Goal: Task Accomplishment & Management: Manage account settings

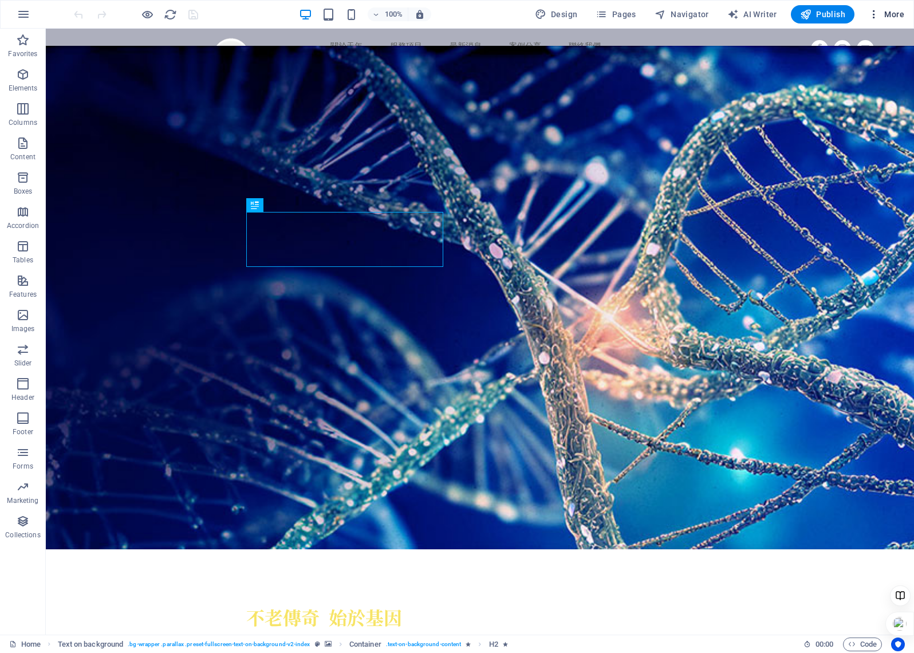
click at [881, 16] on span "More" at bounding box center [886, 14] width 36 height 11
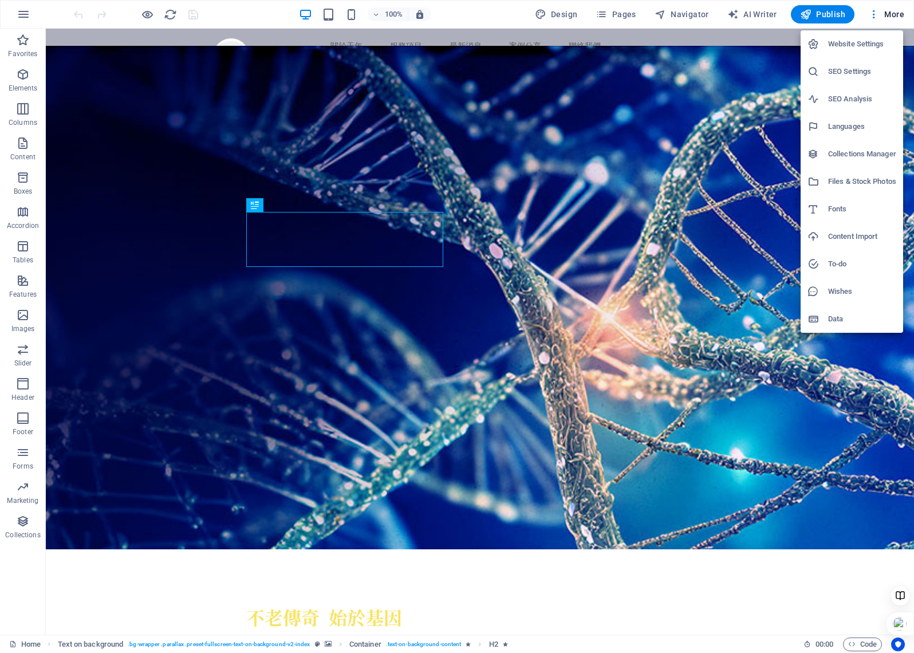
click at [870, 72] on h6 "SEO Settings" at bounding box center [862, 72] width 68 height 14
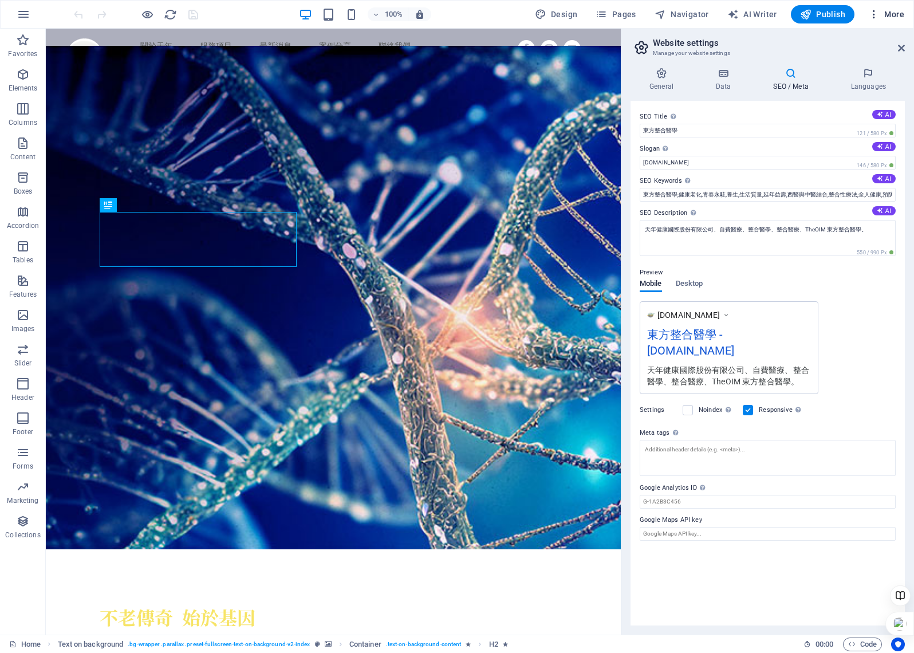
click at [877, 18] on icon "button" at bounding box center [873, 14] width 11 height 11
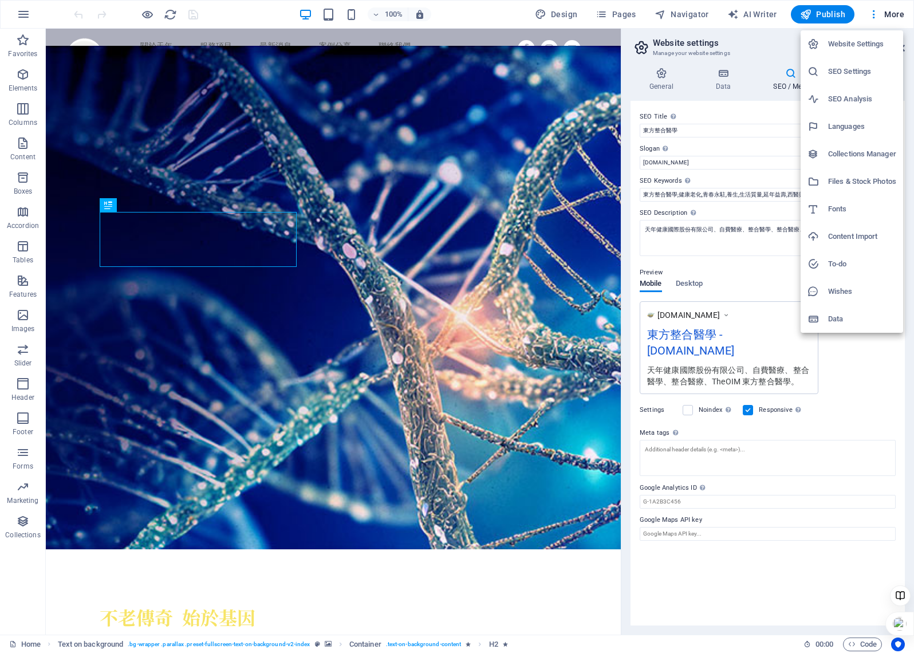
click at [873, 93] on h6 "SEO Analysis" at bounding box center [862, 99] width 68 height 14
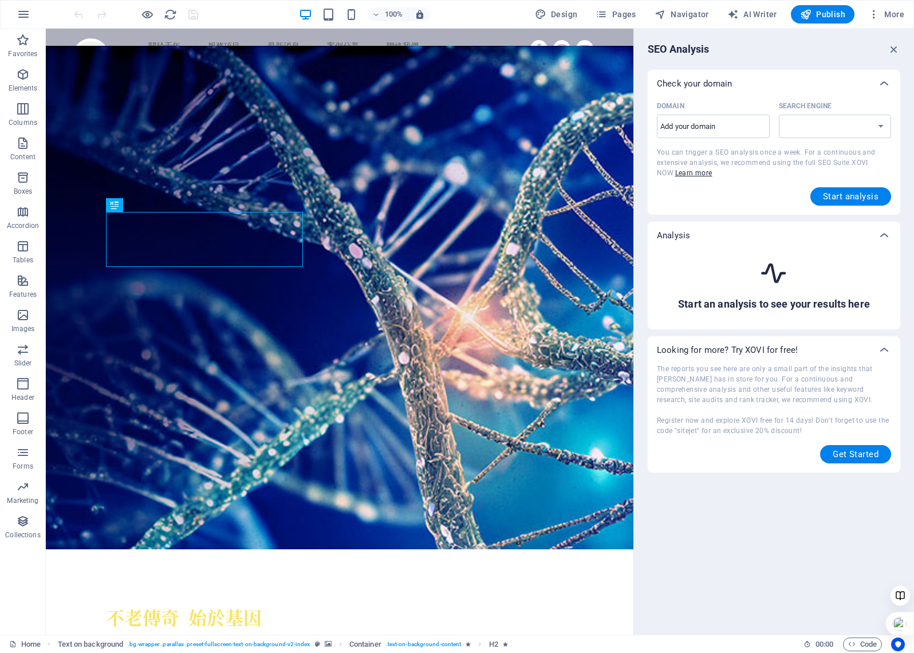
select select "[DOMAIN_NAME]"
click at [884, 15] on span "More" at bounding box center [886, 14] width 36 height 11
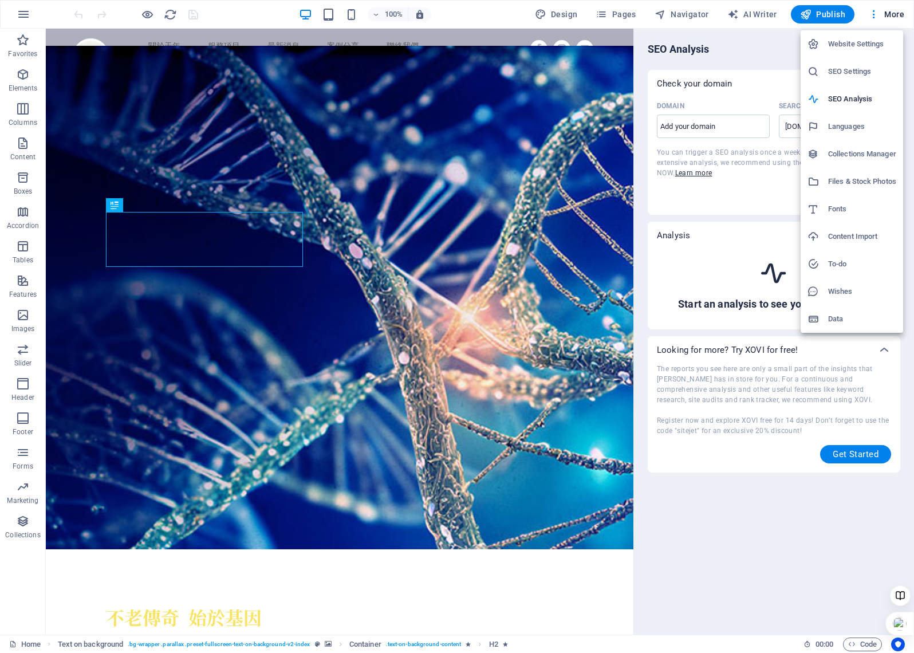
click at [872, 66] on h6 "SEO Settings" at bounding box center [862, 72] width 68 height 14
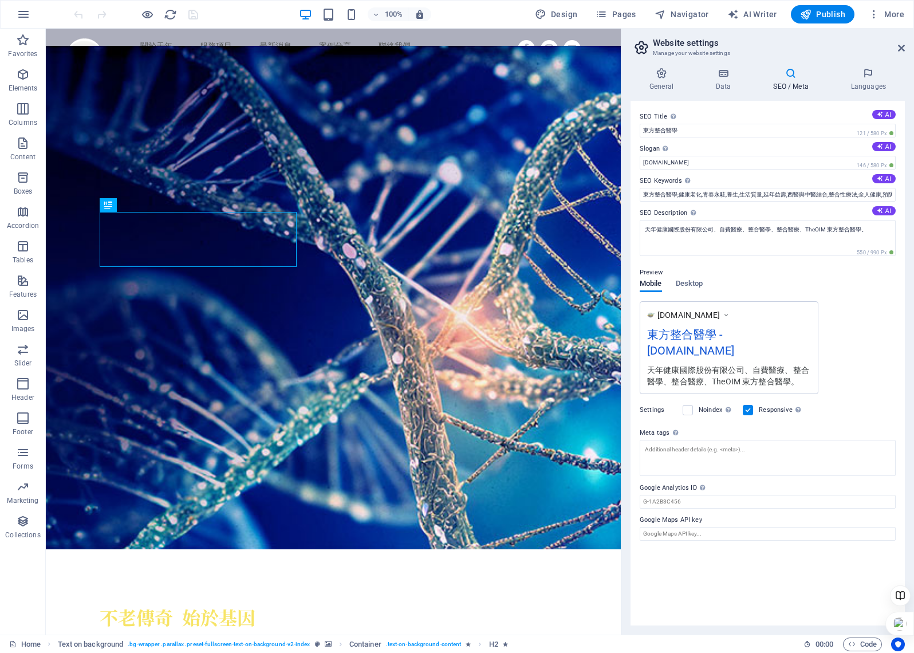
click at [730, 313] on icon at bounding box center [726, 314] width 8 height 11
click at [730, 314] on icon at bounding box center [726, 314] width 8 height 11
click at [690, 405] on label at bounding box center [688, 410] width 10 height 10
click at [0, 0] on input "Noindex Instruct search engines to exclude this website from search results." at bounding box center [0, 0] width 0 height 0
click at [688, 405] on label at bounding box center [688, 410] width 10 height 10
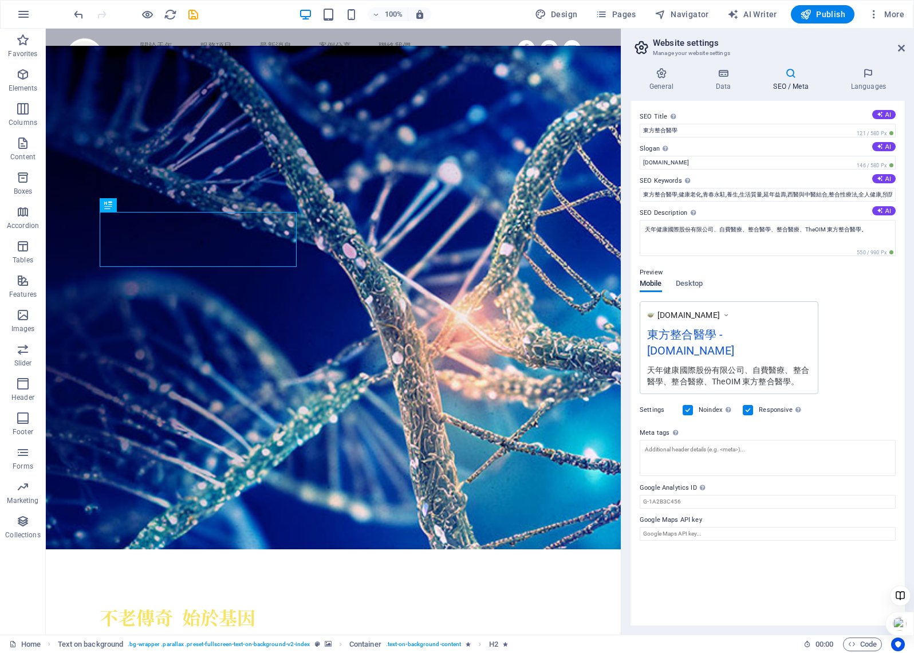
click at [0, 0] on input "Noindex Instruct search engines to exclude this website from search results." at bounding box center [0, 0] width 0 height 0
click at [694, 280] on span "Desktop" at bounding box center [689, 285] width 27 height 16
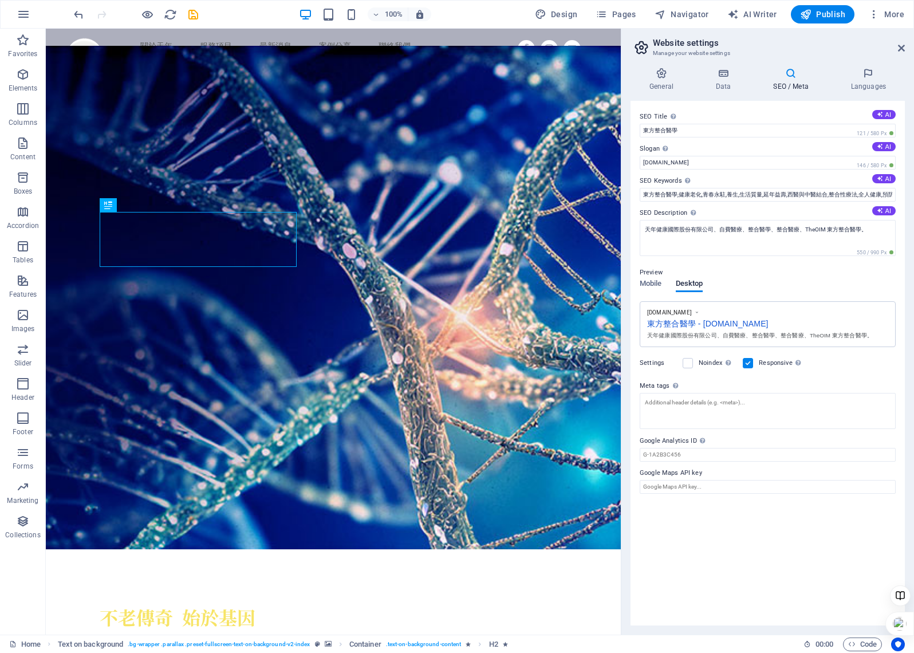
click at [698, 312] on div "[DOMAIN_NAME]" at bounding box center [767, 313] width 241 height 8
click at [655, 284] on span "Mobile" at bounding box center [651, 285] width 22 height 16
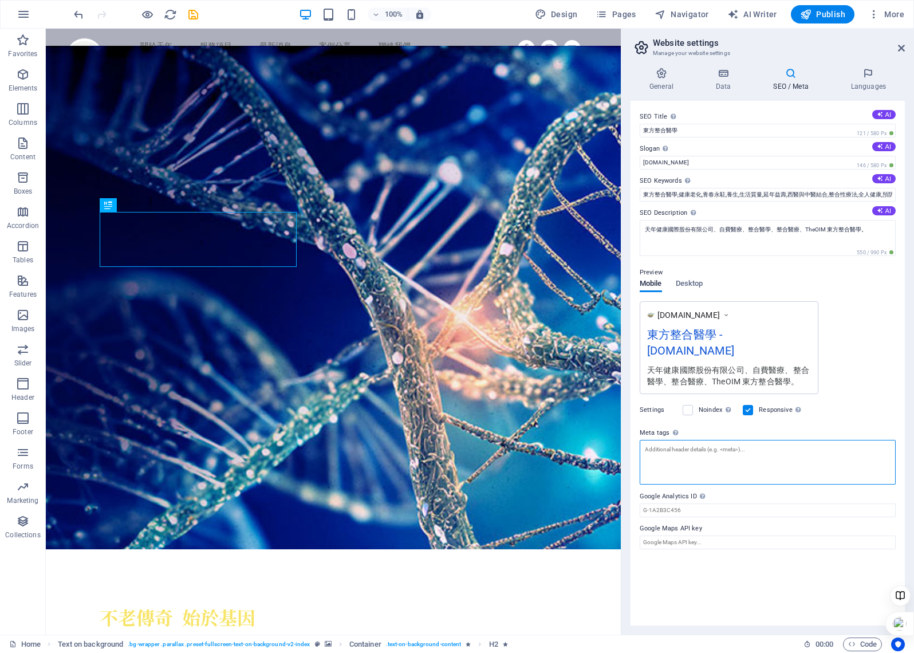
click at [722, 444] on textarea "Meta tags Enter HTML code here that will be placed inside the tags of your webs…" at bounding box center [768, 462] width 256 height 45
click at [901, 387] on div "SEO Title The title of your website - make it something that stands out in sear…" at bounding box center [768, 363] width 274 height 525
click at [722, 85] on h4 "Data" at bounding box center [726, 80] width 58 height 24
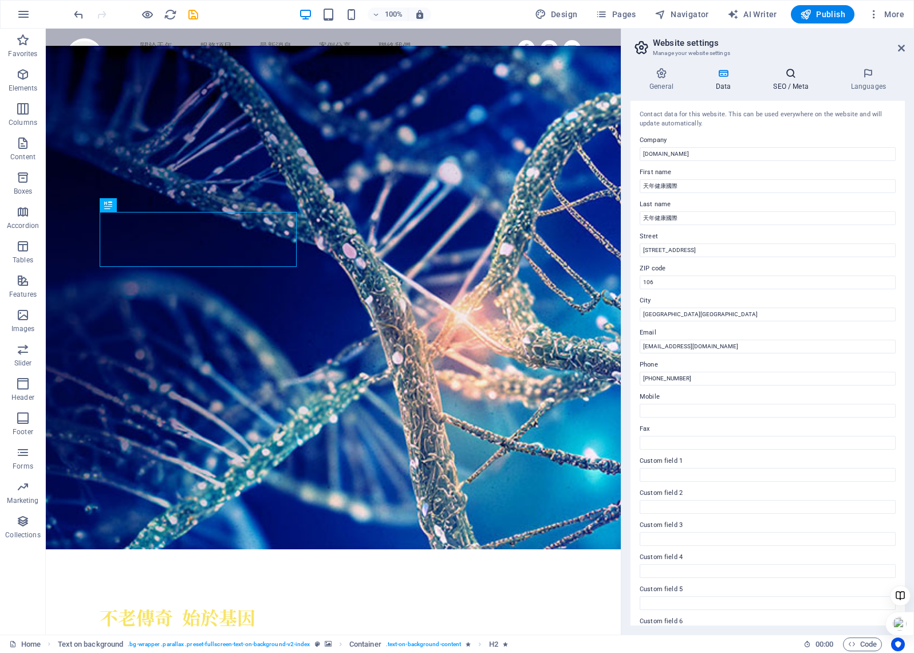
click at [786, 83] on h4 "SEO / Meta" at bounding box center [792, 80] width 77 height 24
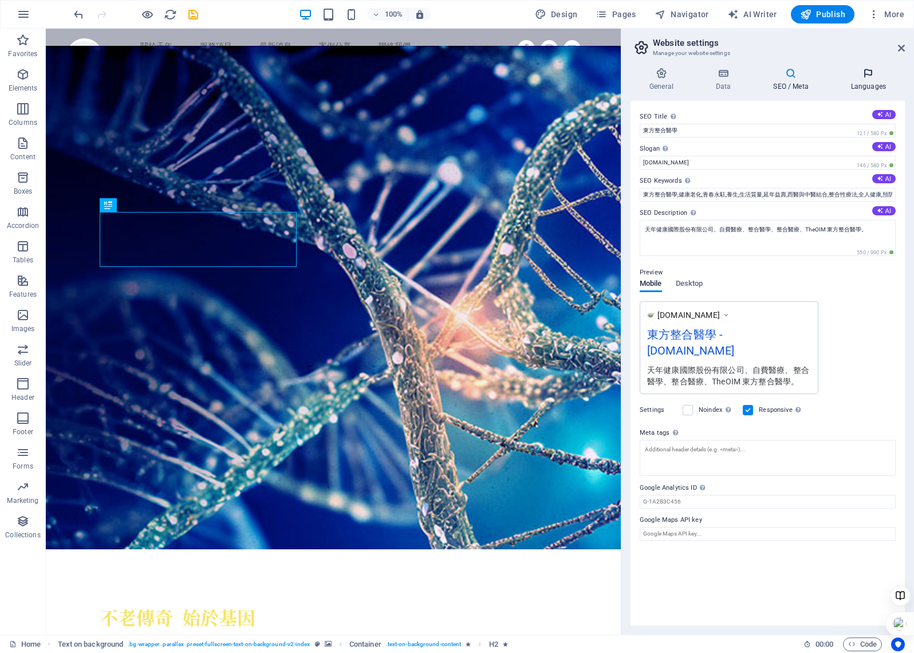
click at [879, 77] on icon at bounding box center [868, 73] width 73 height 11
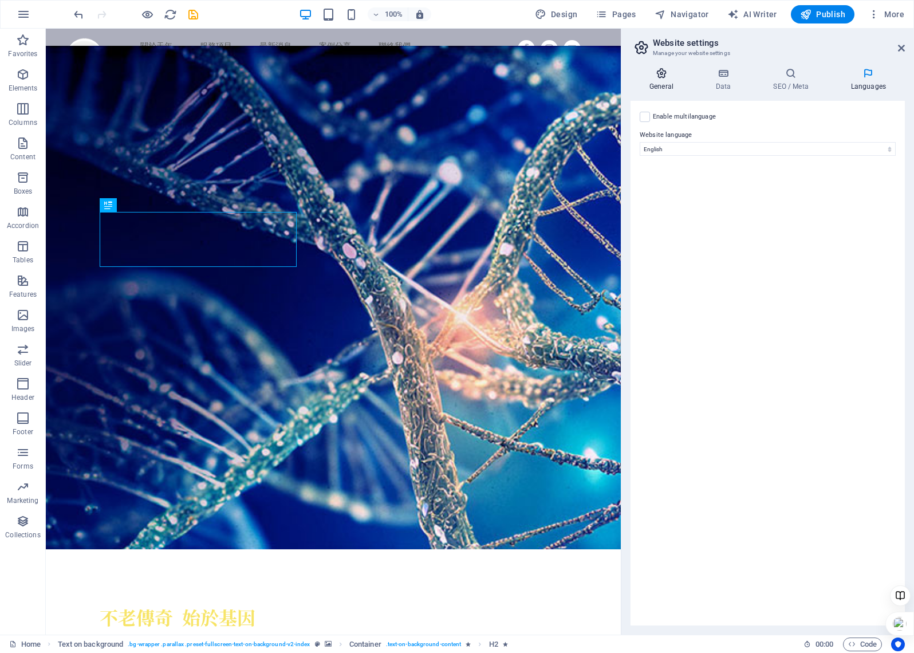
click at [658, 77] on icon at bounding box center [662, 73] width 62 height 11
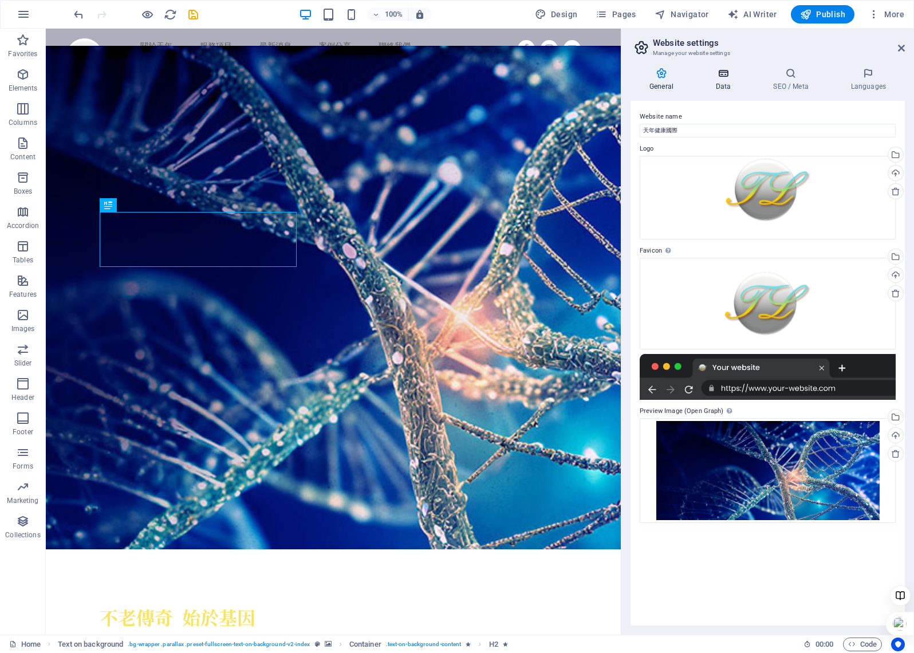
click at [728, 76] on icon at bounding box center [723, 73] width 53 height 11
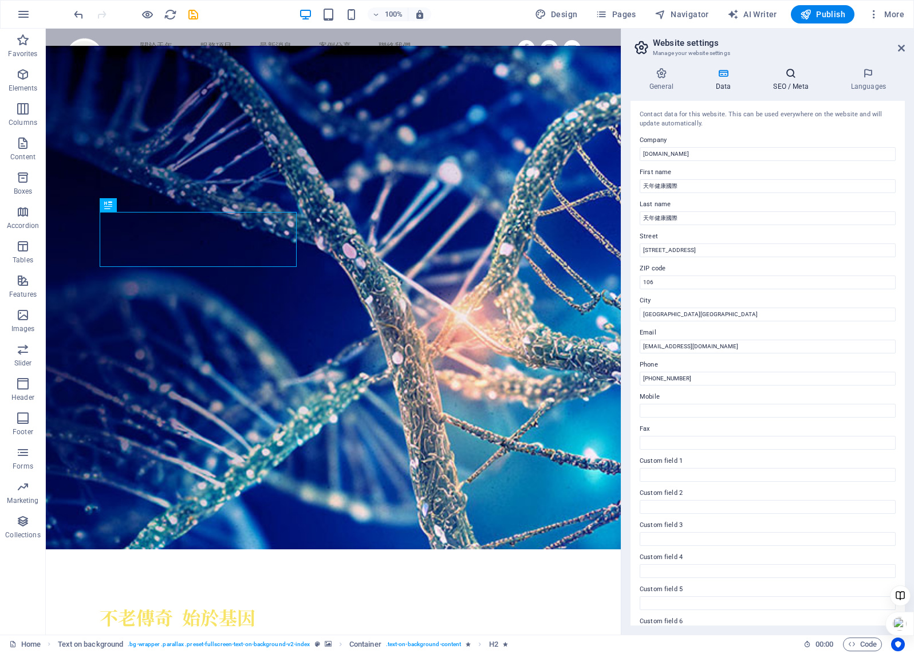
click at [788, 72] on icon at bounding box center [790, 73] width 73 height 11
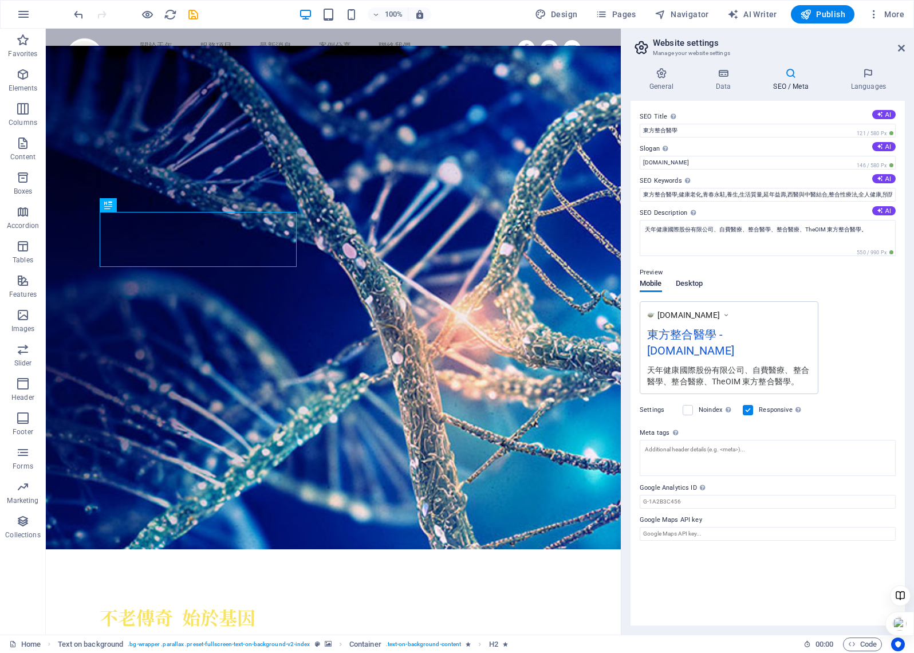
click at [699, 280] on span "Desktop" at bounding box center [689, 285] width 27 height 16
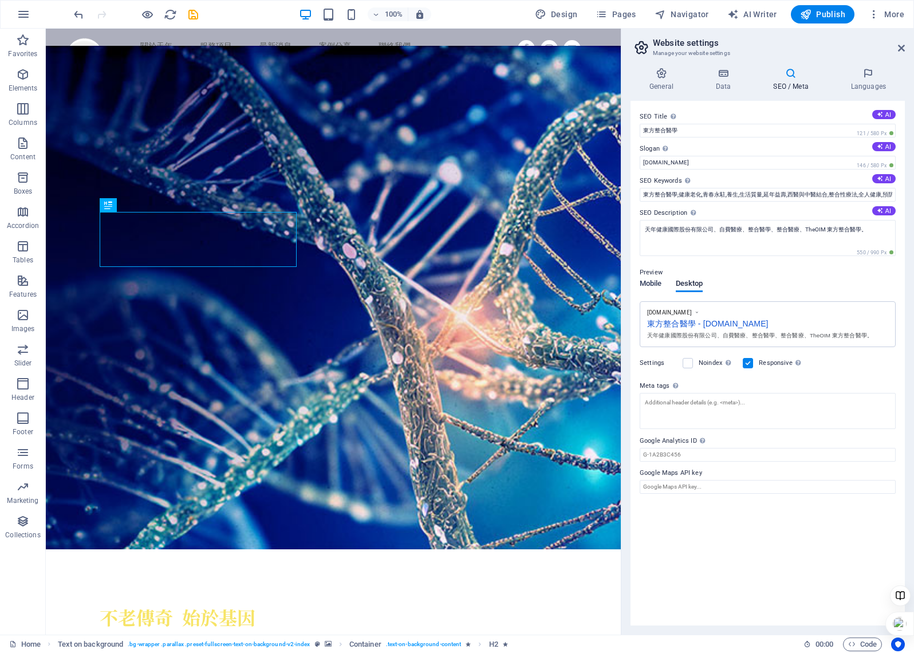
click at [653, 283] on span "Mobile" at bounding box center [651, 285] width 22 height 16
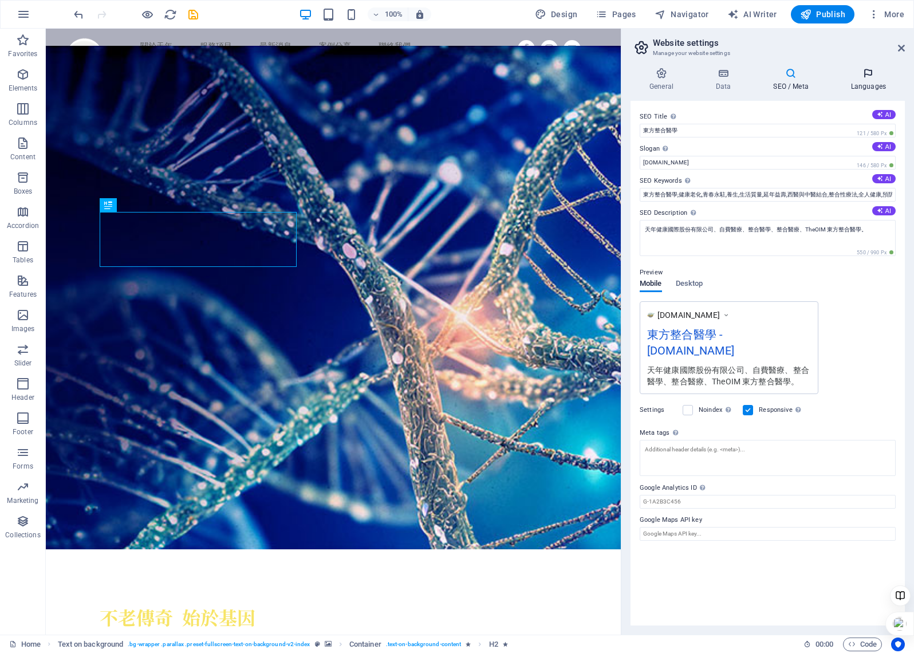
click at [864, 80] on h4 "Languages" at bounding box center [868, 80] width 73 height 24
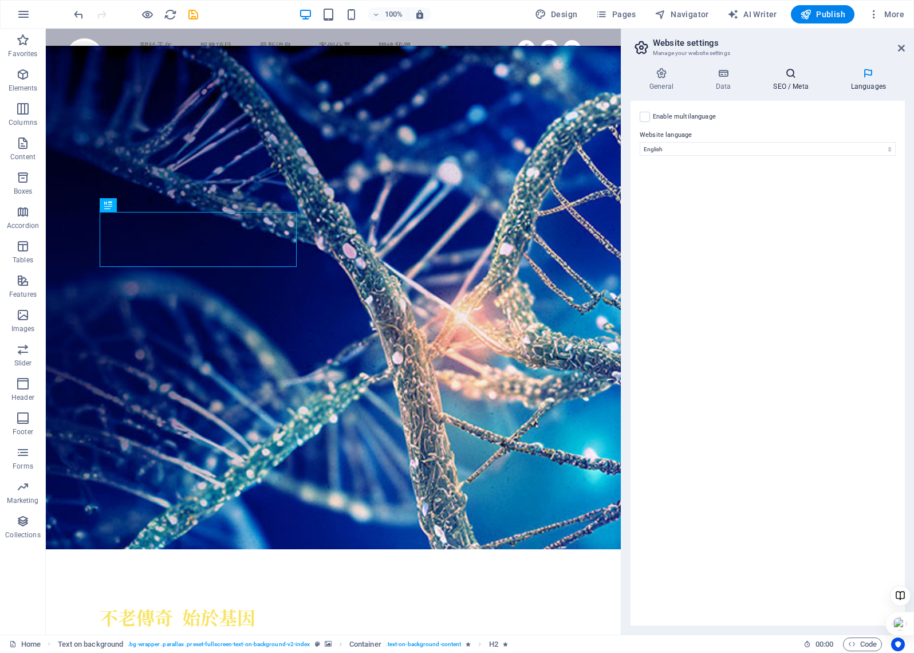
click at [800, 81] on h4 "SEO / Meta" at bounding box center [792, 80] width 77 height 24
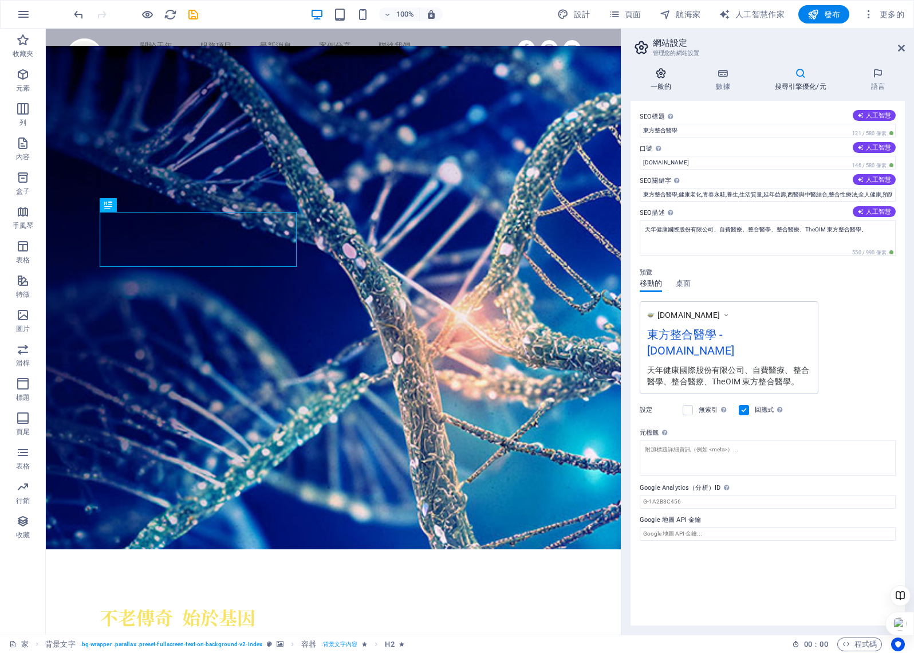
click at [664, 77] on icon at bounding box center [661, 73] width 61 height 11
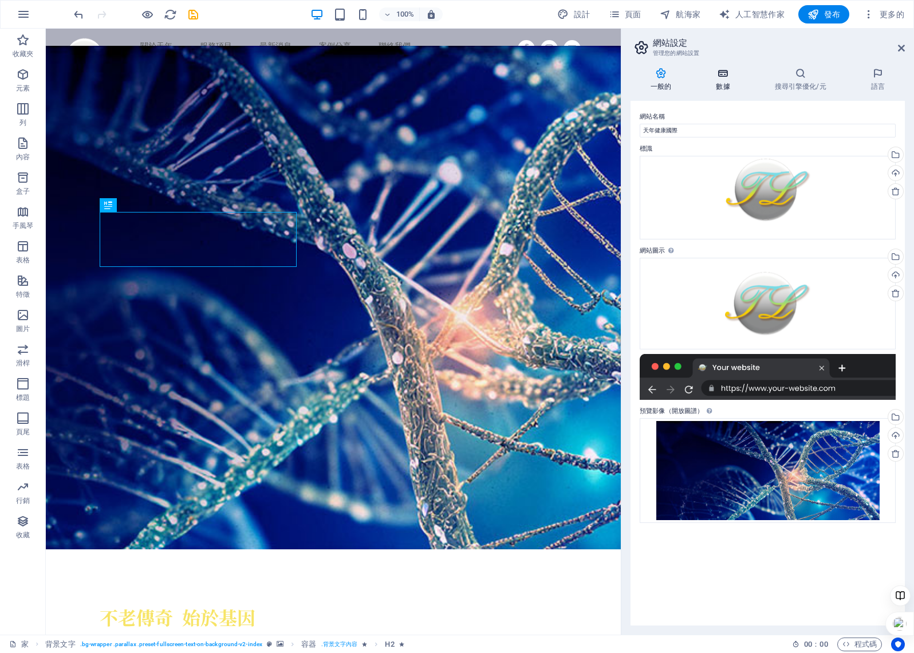
click at [716, 76] on icon at bounding box center [723, 73] width 54 height 11
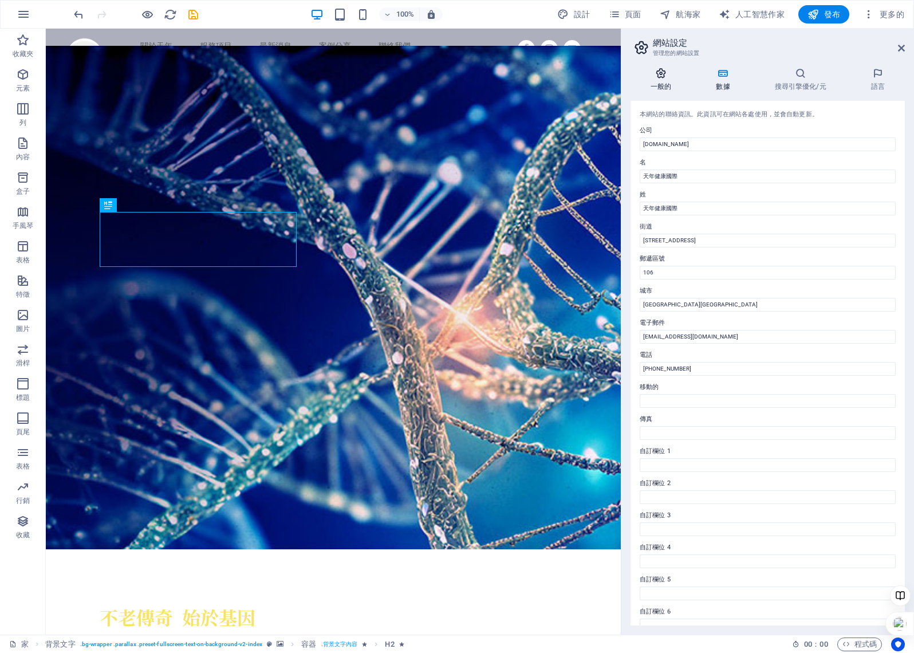
click at [666, 73] on icon at bounding box center [661, 73] width 61 height 11
